Goal: Transaction & Acquisition: Purchase product/service

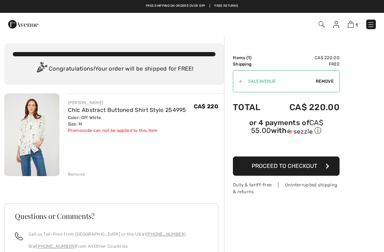
click at [294, 169] on span "Proceed to Checkout" at bounding box center [284, 165] width 65 height 7
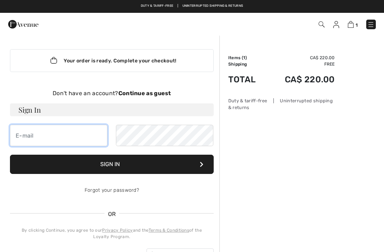
click at [27, 135] on input "email" at bounding box center [59, 135] width 98 height 21
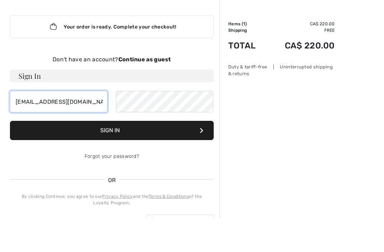
type input "s_janes@telus.net"
click at [111, 154] on button "Sign In" at bounding box center [112, 163] width 204 height 19
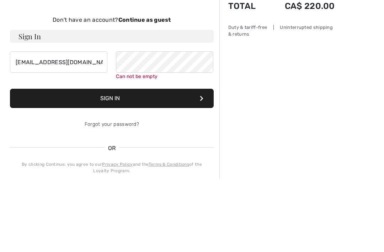
scroll to position [73, 0]
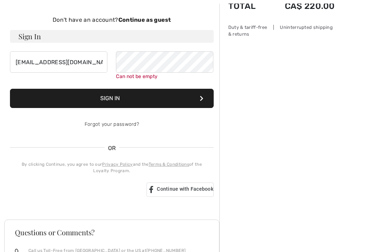
click at [115, 126] on div "Forgot your password?" at bounding box center [112, 124] width 204 height 21
click at [133, 125] on link "Forgot your password?" at bounding box center [112, 124] width 54 height 6
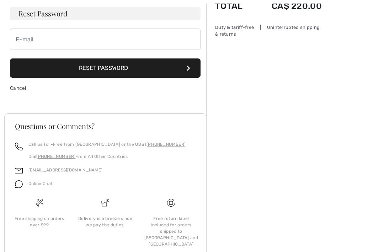
click at [105, 65] on button "Reset Password" at bounding box center [105, 67] width 191 height 19
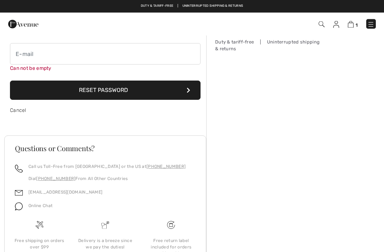
scroll to position [51, 0]
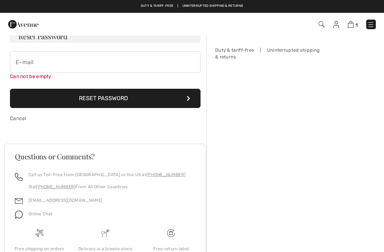
click at [193, 101] on button "Reset Password" at bounding box center [105, 98] width 191 height 19
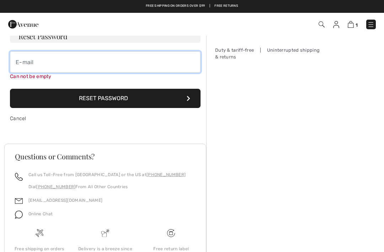
click at [18, 62] on input "email" at bounding box center [105, 61] width 191 height 21
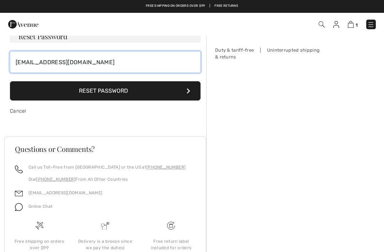
type input "[EMAIL_ADDRESS][DOMAIN_NAME]"
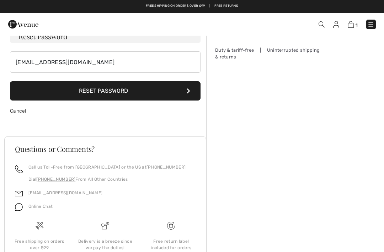
click at [100, 89] on button "Reset Password" at bounding box center [105, 90] width 191 height 19
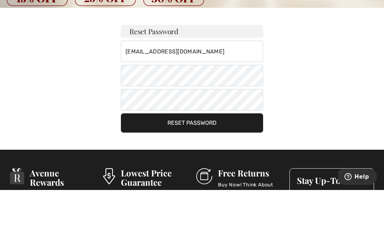
click at [203, 175] on button "Reset Password" at bounding box center [192, 184] width 142 height 19
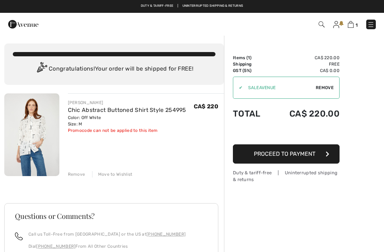
click at [286, 155] on span "Proceed to Payment" at bounding box center [285, 153] width 62 height 7
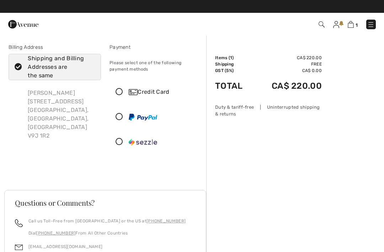
click at [122, 93] on icon at bounding box center [119, 91] width 19 height 7
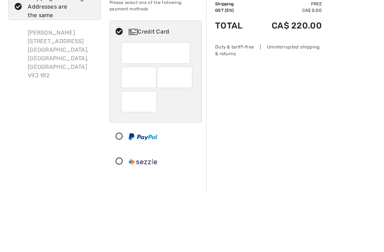
click at [189, 127] on div at bounding box center [175, 137] width 36 height 21
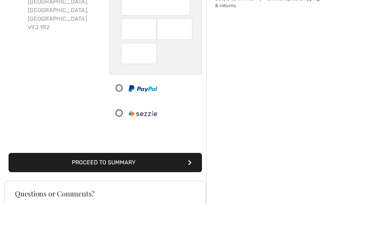
scroll to position [109, 0]
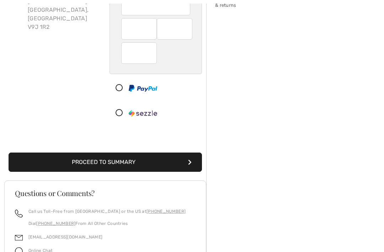
click at [108, 160] on button "Proceed to Summary" at bounding box center [106, 161] width 194 height 19
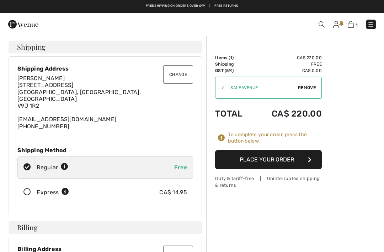
click at [270, 161] on button "Place Your Order" at bounding box center [268, 159] width 107 height 19
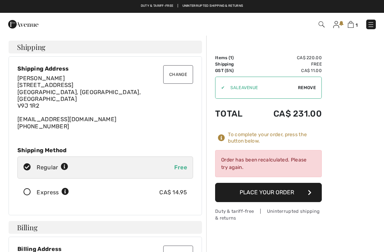
click at [273, 193] on button "Place Your Order" at bounding box center [268, 192] width 107 height 19
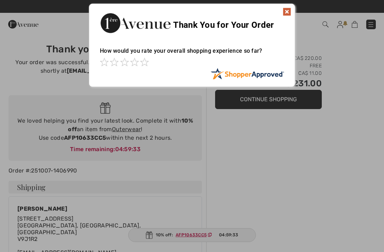
click at [284, 10] on img at bounding box center [287, 11] width 9 height 9
